Goal: Entertainment & Leisure: Consume media (video, audio)

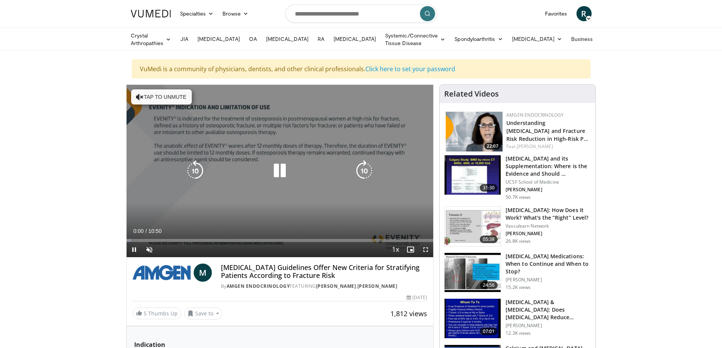
click at [170, 94] on button "Tap to unmute" at bounding box center [161, 96] width 61 height 15
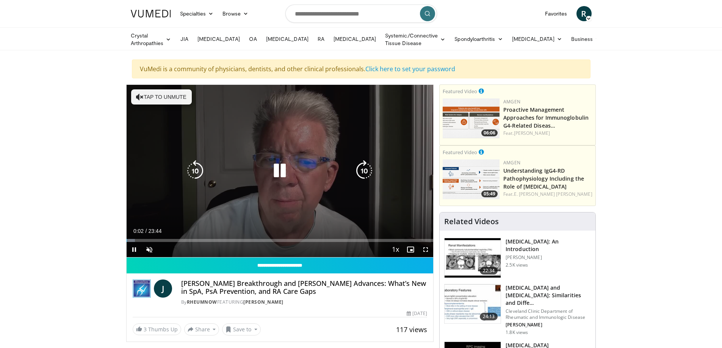
click at [153, 95] on button "Tap to unmute" at bounding box center [161, 96] width 61 height 15
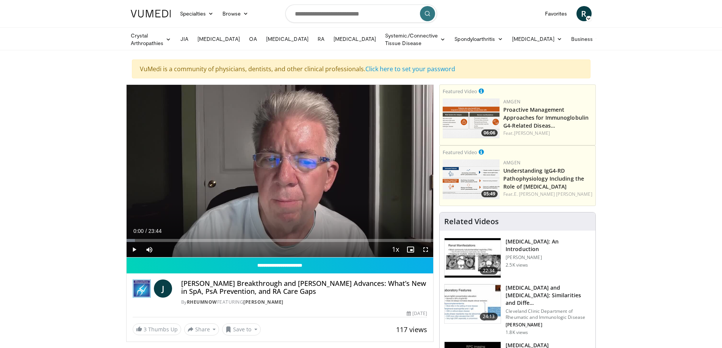
drag, startPoint x: 134, startPoint y: 238, endPoint x: 121, endPoint y: 238, distance: 12.9
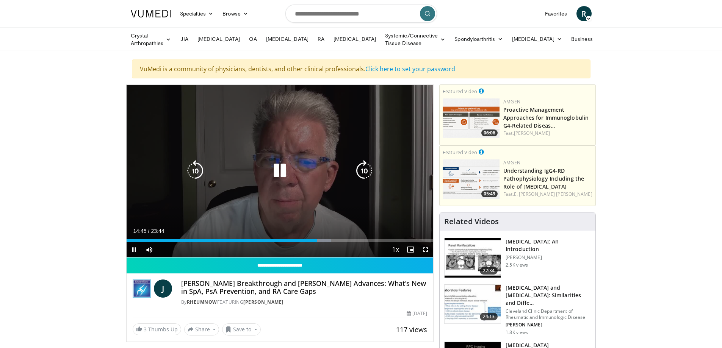
click at [280, 169] on icon "Video Player" at bounding box center [279, 170] width 21 height 21
